Goal: Book appointment/travel/reservation

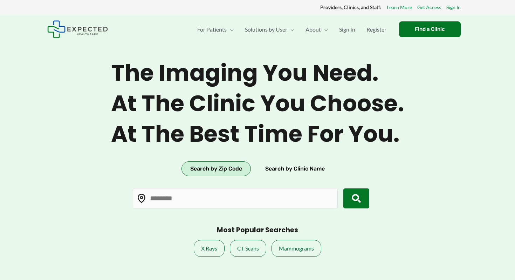
type input "*****"
click at [185, 197] on input "*****" at bounding box center [235, 198] width 205 height 20
click at [347, 200] on button "submit" at bounding box center [356, 198] width 26 height 20
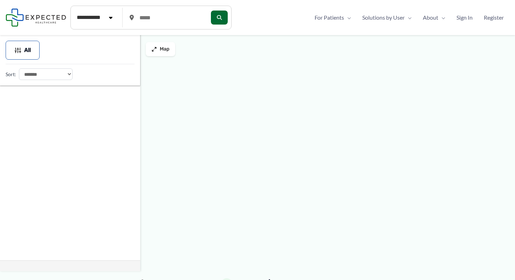
type input "*****"
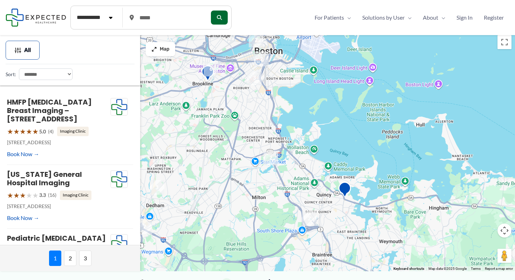
click at [211, 70] on img "6" at bounding box center [211, 69] width 15 height 15
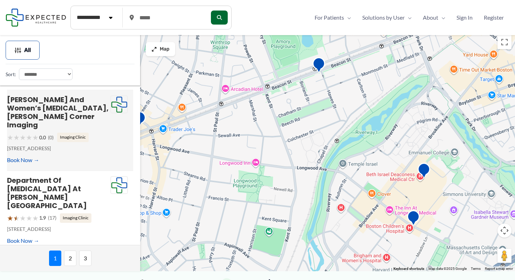
scroll to position [429, 0]
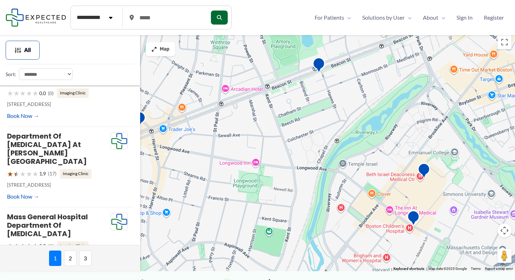
click at [69, 257] on span "2" at bounding box center [70, 257] width 12 height 15
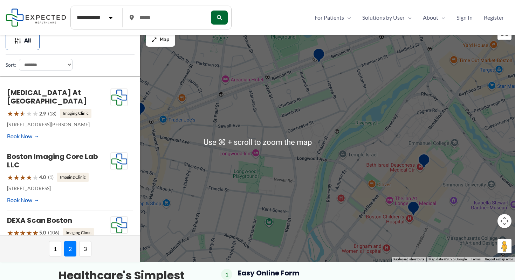
scroll to position [0, 0]
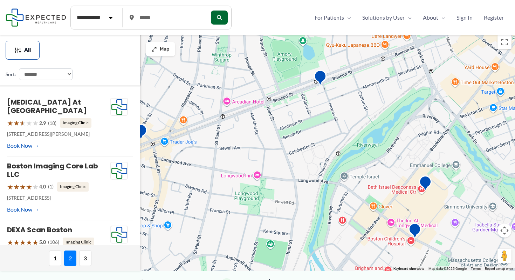
drag, startPoint x: 304, startPoint y: 67, endPoint x: 319, endPoint y: 108, distance: 43.6
click at [319, 108] on div "To navigate, press the arrow keys." at bounding box center [257, 151] width 515 height 239
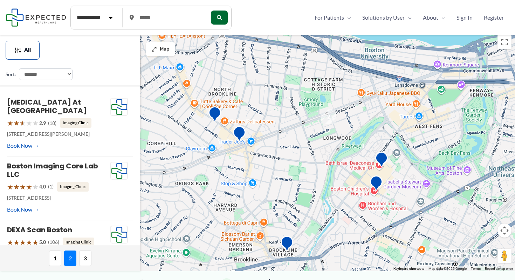
click at [330, 118] on img "2" at bounding box center [328, 116] width 15 height 15
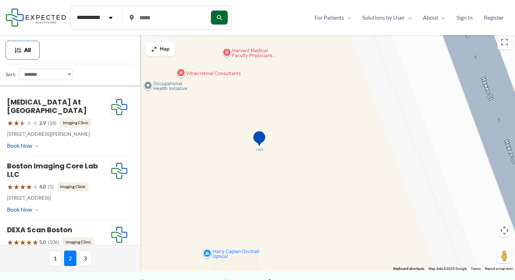
click at [262, 136] on img "DEXA Scan Boston" at bounding box center [259, 139] width 14 height 19
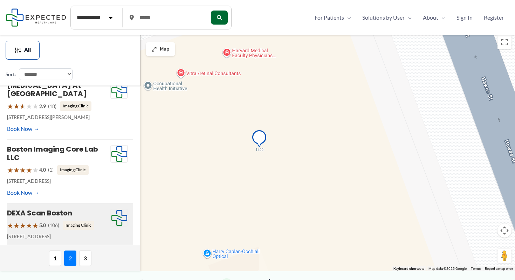
scroll to position [30, 0]
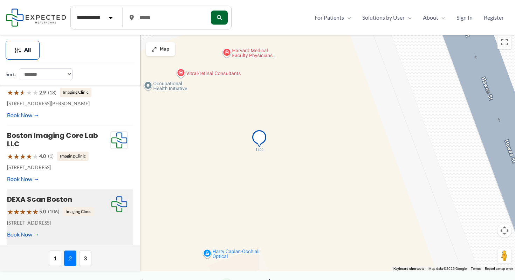
click at [91, 200] on h4 "DEXA Scan Boston" at bounding box center [58, 199] width 103 height 8
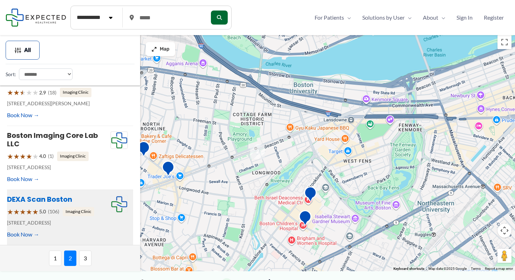
click at [64, 199] on link "DEXA Scan Boston" at bounding box center [39, 199] width 65 height 10
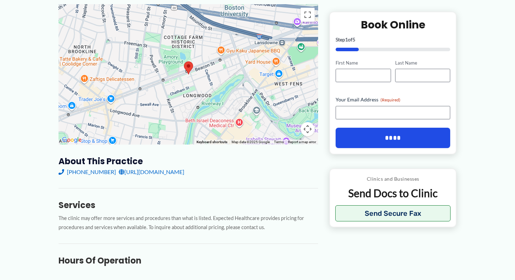
scroll to position [191, 0]
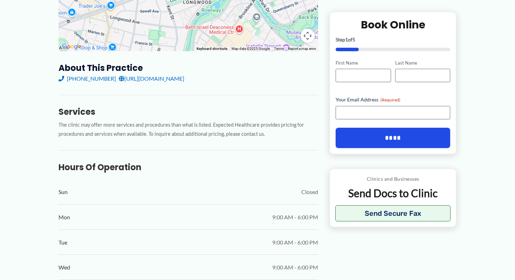
click at [178, 80] on link "[URL][DOMAIN_NAME]" at bounding box center [152, 78] width 66 height 11
